Goal: Task Accomplishment & Management: Use online tool/utility

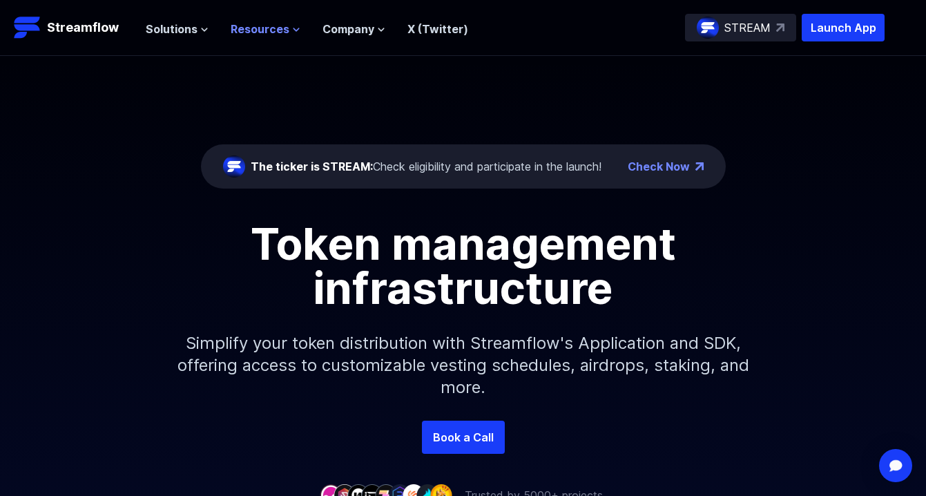
click at [292, 26] on icon at bounding box center [296, 30] width 8 height 8
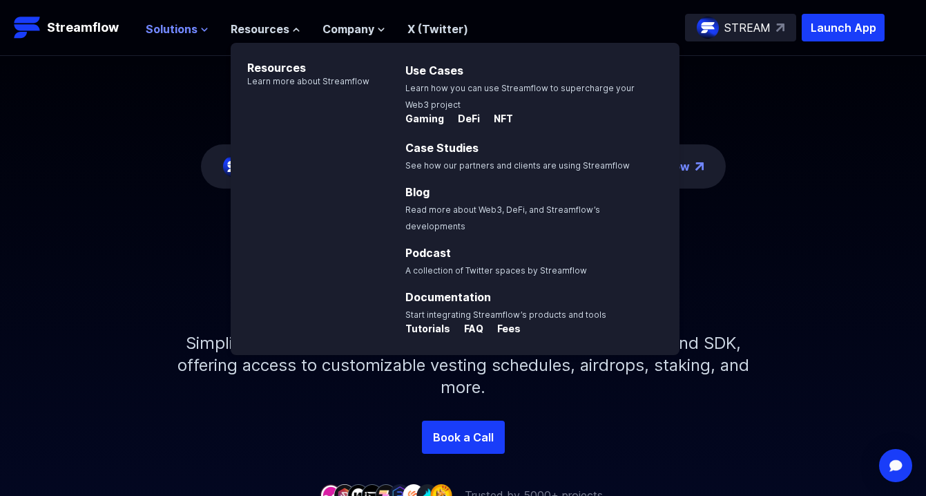
click at [198, 29] on button "Solutions" at bounding box center [177, 29] width 63 height 17
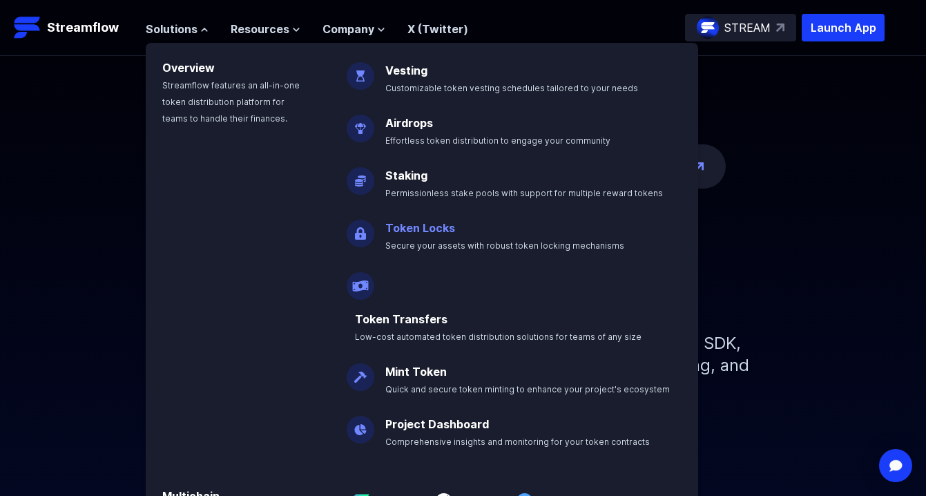
click at [432, 229] on link "Token Locks" at bounding box center [420, 228] width 70 height 14
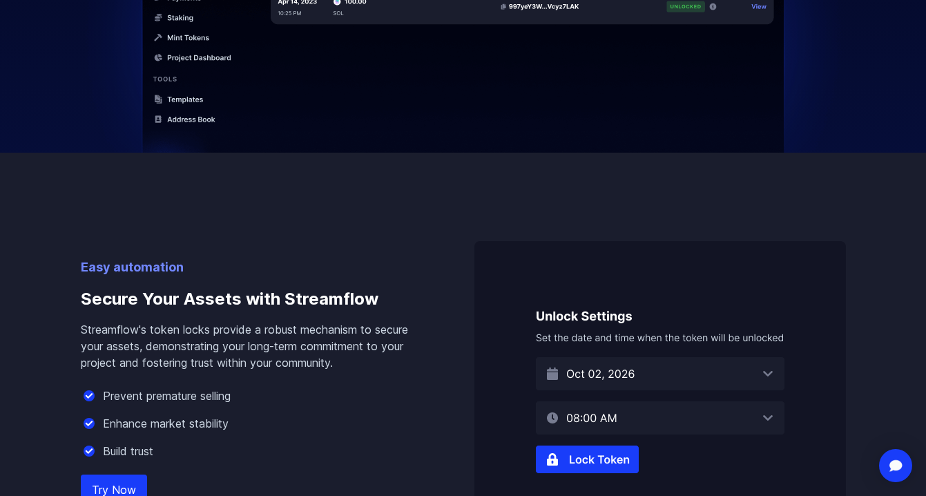
scroll to position [778, 0]
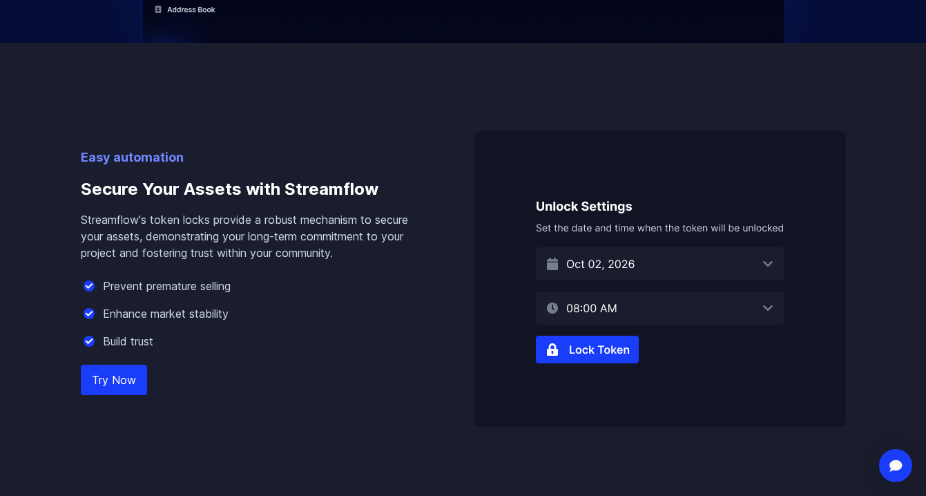
click at [130, 377] on link "Try Now" at bounding box center [114, 380] width 66 height 30
